Goal: Register for event/course

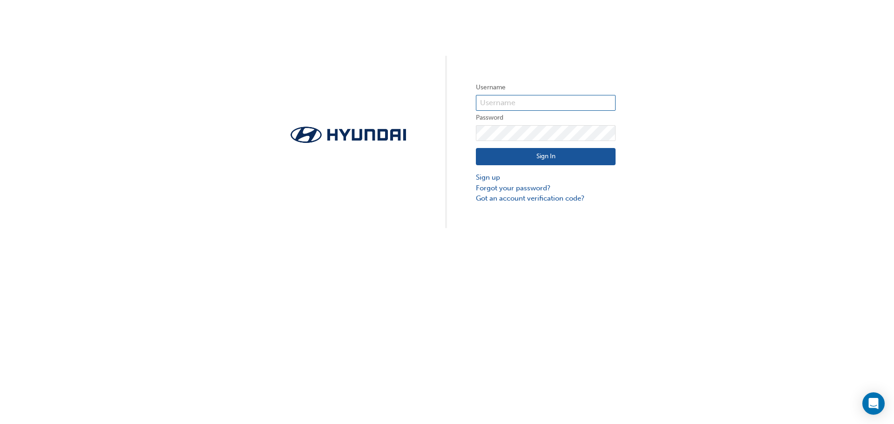
type input "27769"
click at [552, 159] on button "Sign In" at bounding box center [546, 157] width 140 height 18
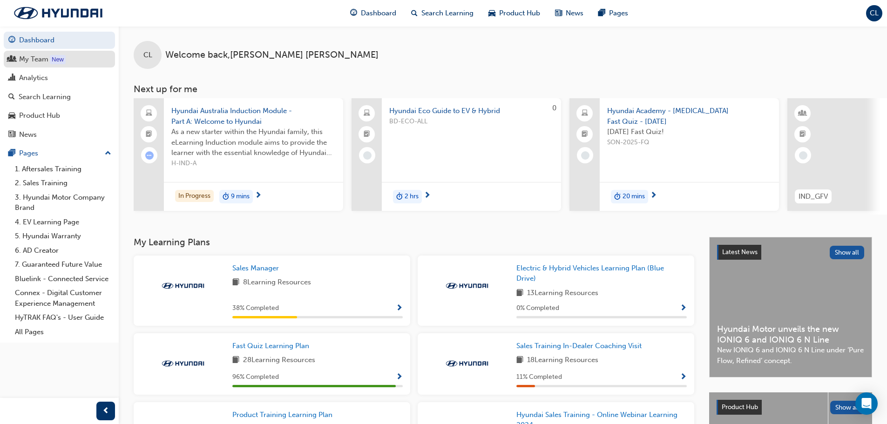
click at [31, 54] on div "My Team" at bounding box center [33, 59] width 29 height 11
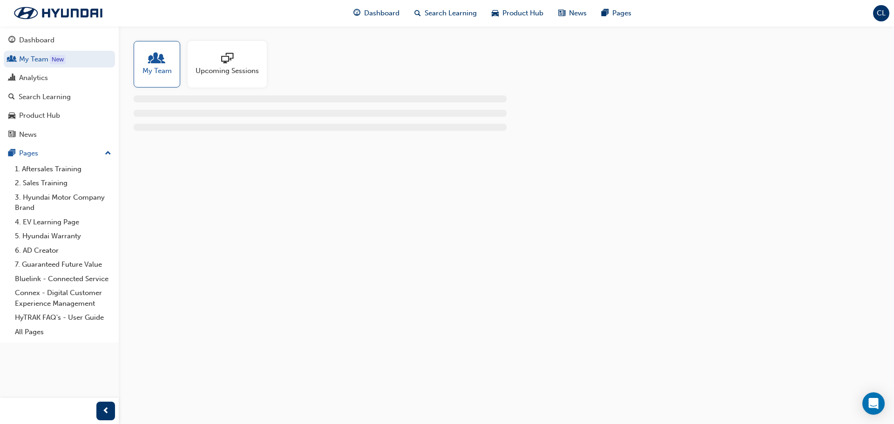
click at [243, 61] on div at bounding box center [227, 59] width 63 height 13
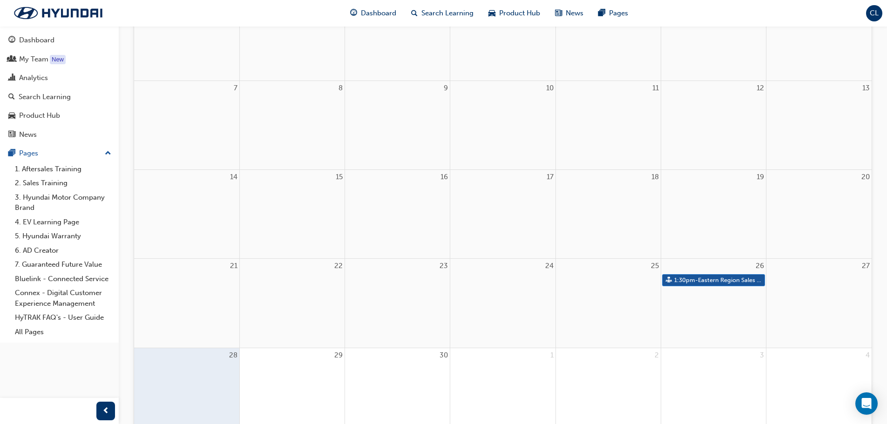
scroll to position [228, 0]
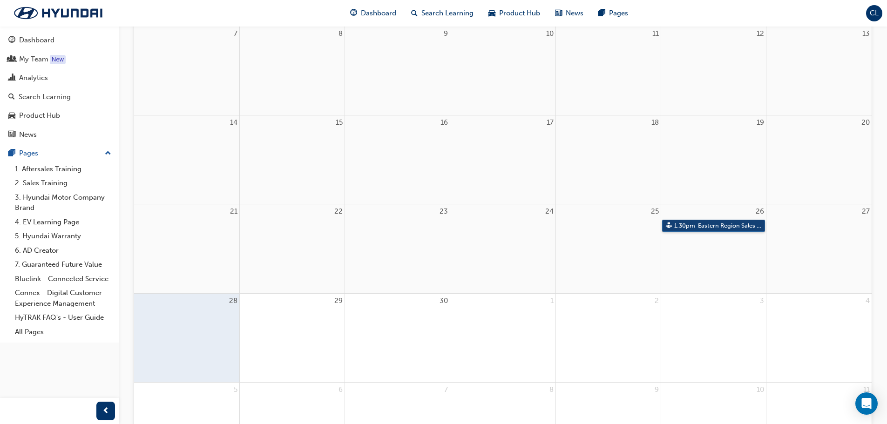
click at [721, 225] on link "1:30pm - Eastern Region Sales Consultant Certification Assessment - Session H" at bounding box center [713, 226] width 103 height 13
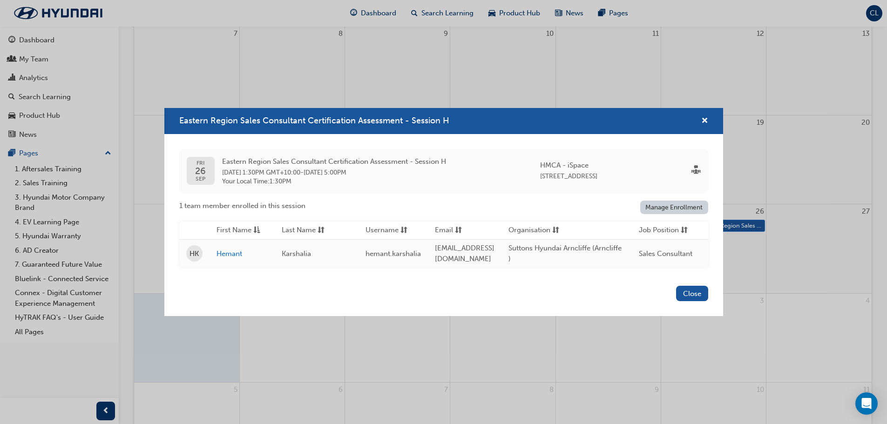
click at [708, 118] on div "Eastern Region Sales Consultant Certification Assessment - Session H" at bounding box center [443, 121] width 559 height 27
click at [706, 117] on span "cross-icon" at bounding box center [704, 121] width 7 height 8
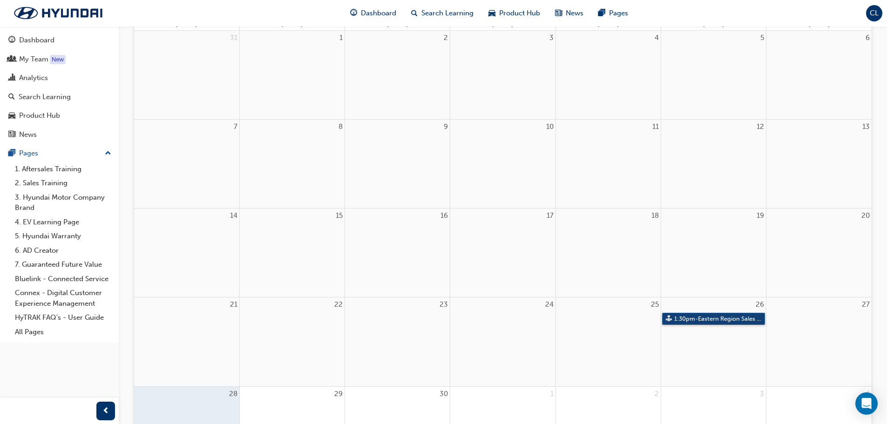
scroll to position [0, 0]
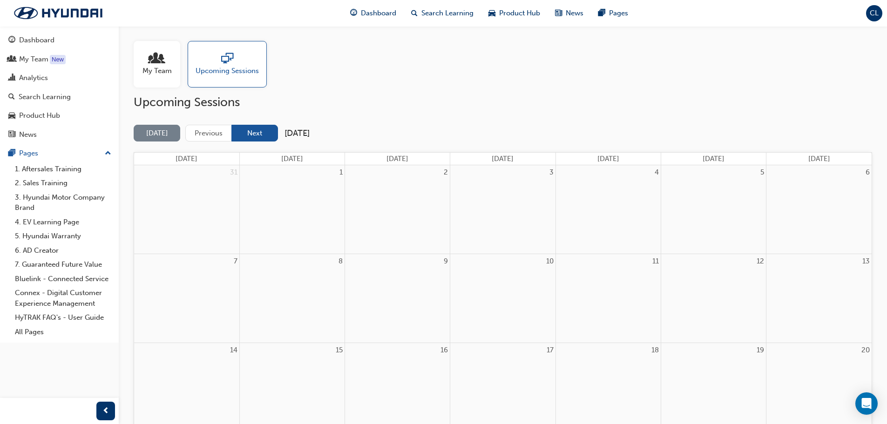
click at [257, 134] on button "Next" at bounding box center [254, 133] width 47 height 17
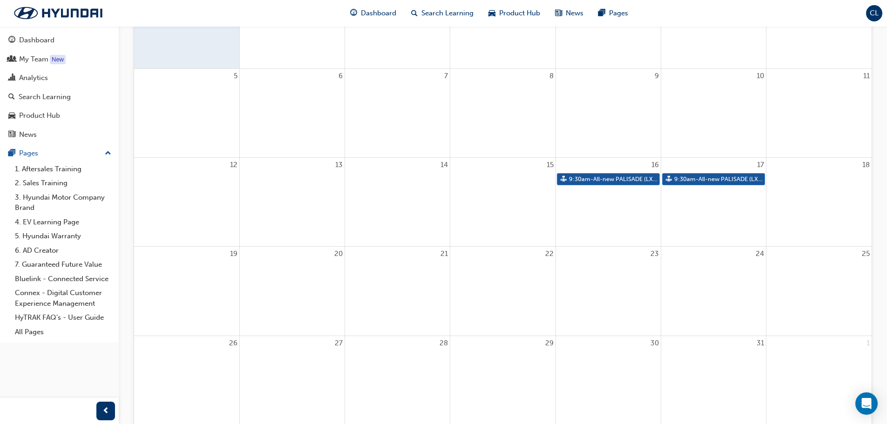
scroll to position [186, 0]
click at [616, 177] on link "9:30am - All-new PALISADE (LX3) Hybrid - Sales Training" at bounding box center [608, 178] width 103 height 13
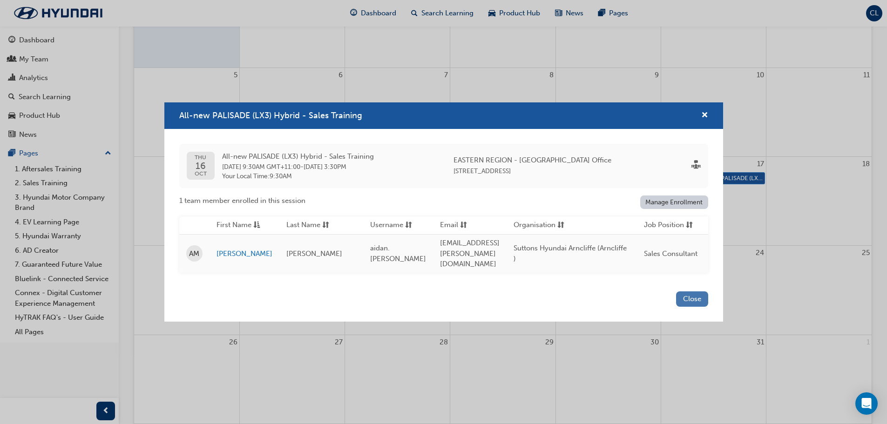
click at [692, 297] on button "Close" at bounding box center [692, 298] width 32 height 15
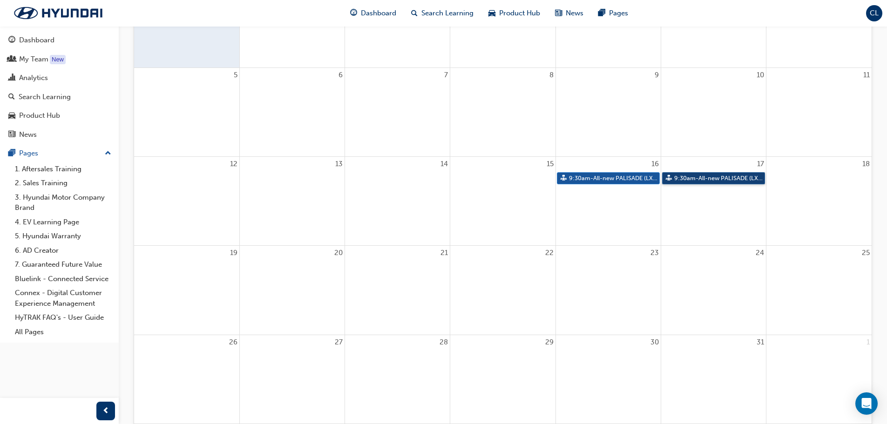
click at [704, 176] on link "9:30am - All-new PALISADE (LX3) Hybrid - Sales Training" at bounding box center [713, 178] width 103 height 13
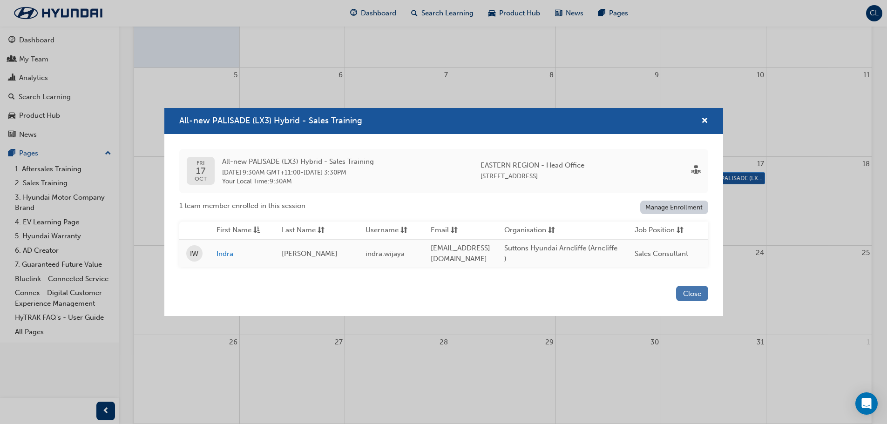
click at [695, 298] on button "Close" at bounding box center [692, 293] width 32 height 15
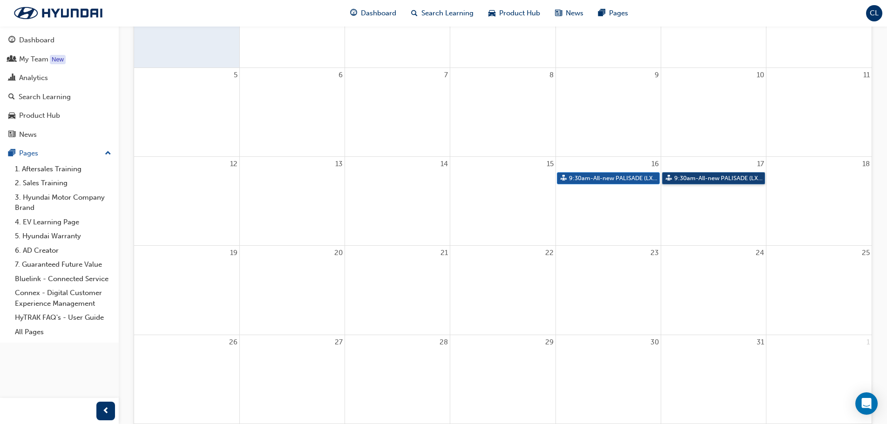
click at [715, 180] on link "9:30am - All-new PALISADE (LX3) Hybrid - Sales Training" at bounding box center [713, 178] width 103 height 13
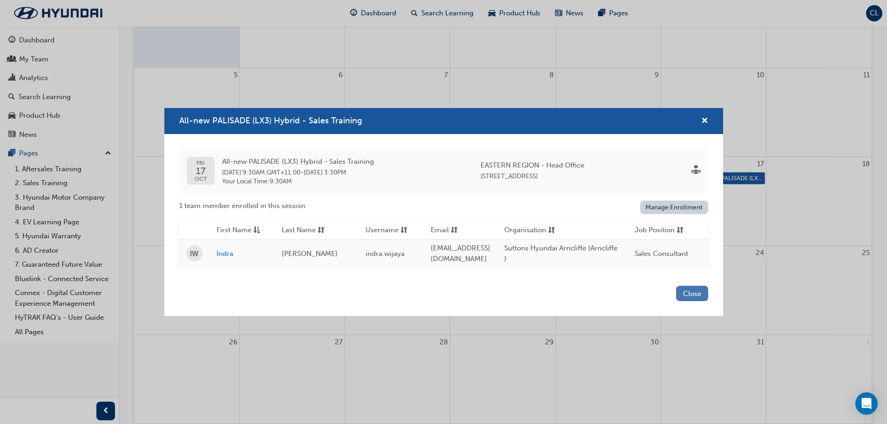
click at [693, 297] on button "Close" at bounding box center [692, 293] width 32 height 15
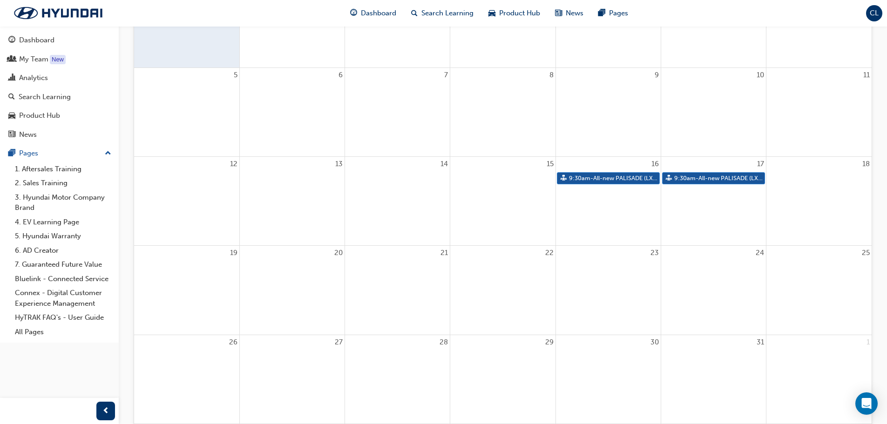
click at [588, 203] on div "16 9:30am - All-new PALISADE (LX3) Hybrid - Sales Training" at bounding box center [608, 201] width 105 height 88
click at [590, 177] on link "9:30am - All-new PALISADE (LX3) Hybrid - Sales Training" at bounding box center [608, 178] width 103 height 13
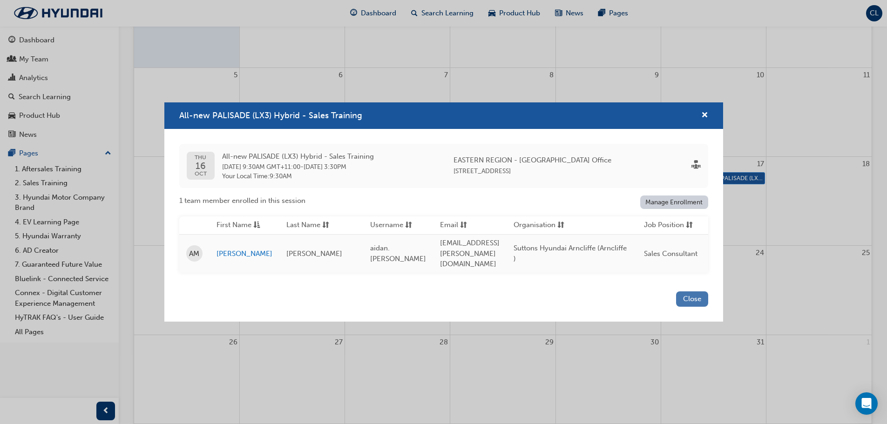
click at [689, 300] on button "Close" at bounding box center [692, 298] width 32 height 15
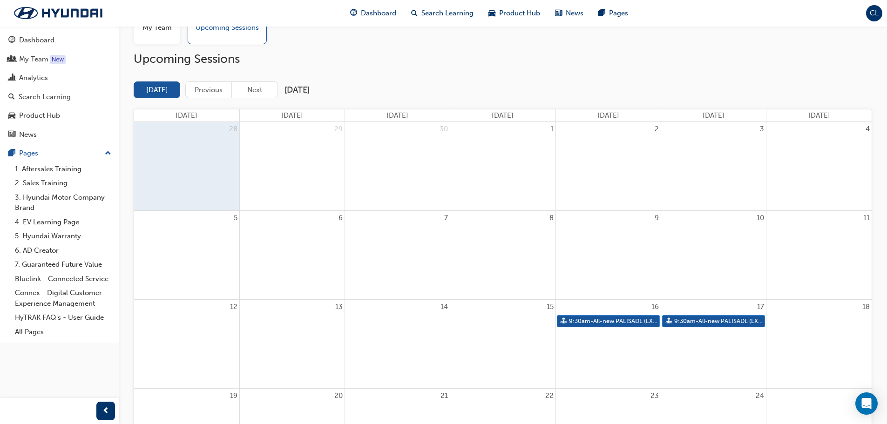
scroll to position [0, 0]
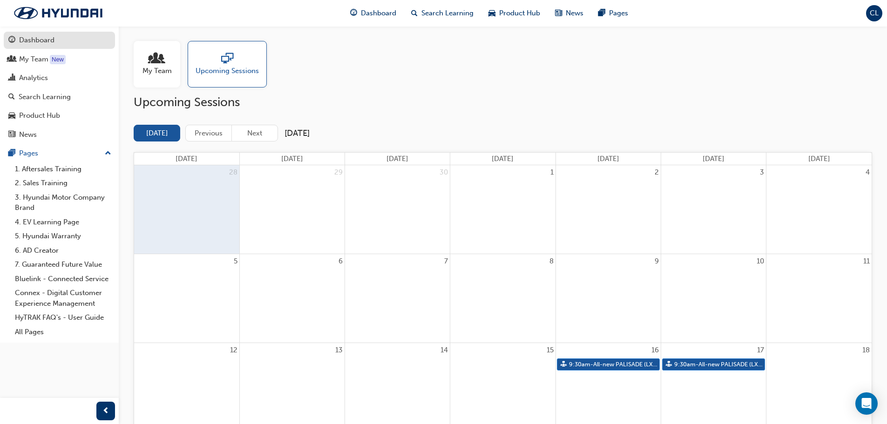
click at [27, 39] on div "Dashboard" at bounding box center [36, 40] width 35 height 11
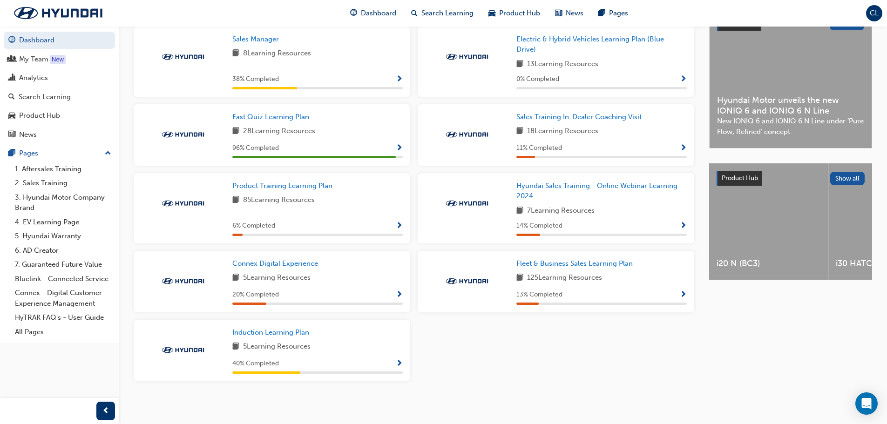
scroll to position [236, 0]
